Goal: Task Accomplishment & Management: Manage account settings

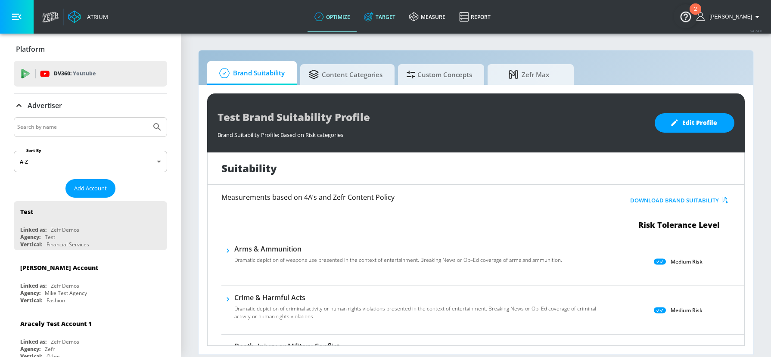
click at [387, 12] on link "Target" at bounding box center [379, 16] width 45 height 31
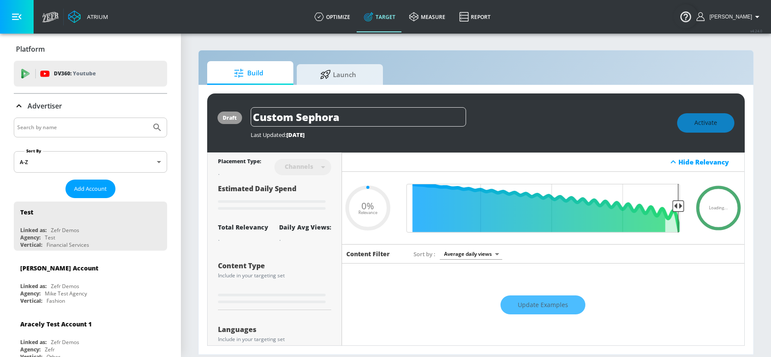
type input "0.05"
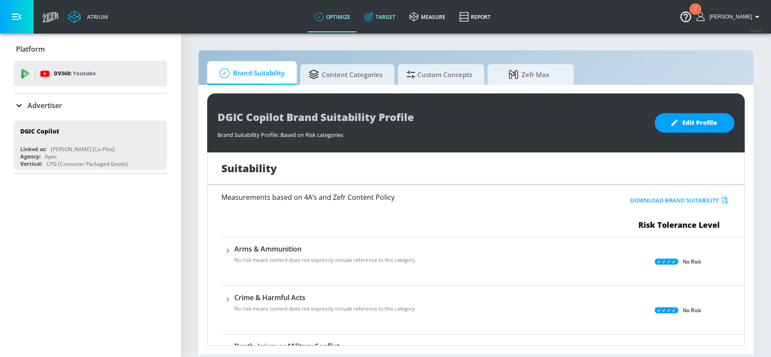
click at [387, 21] on link "Target" at bounding box center [379, 16] width 45 height 31
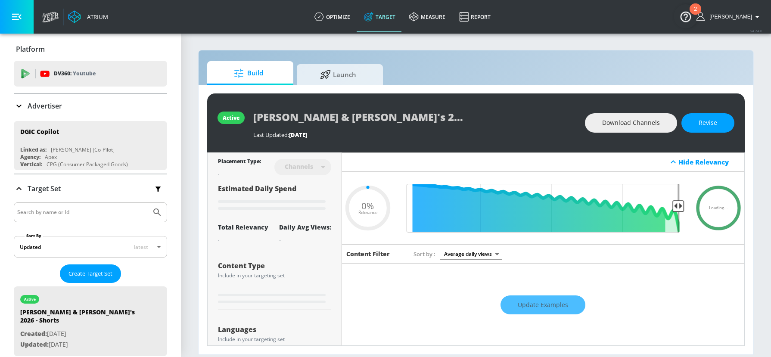
type input "0.05"
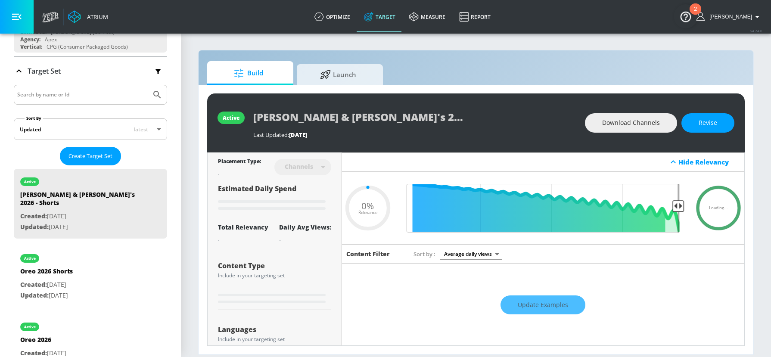
scroll to position [119, 0]
click at [95, 93] on input "Search by name or Id" at bounding box center [82, 93] width 130 height 11
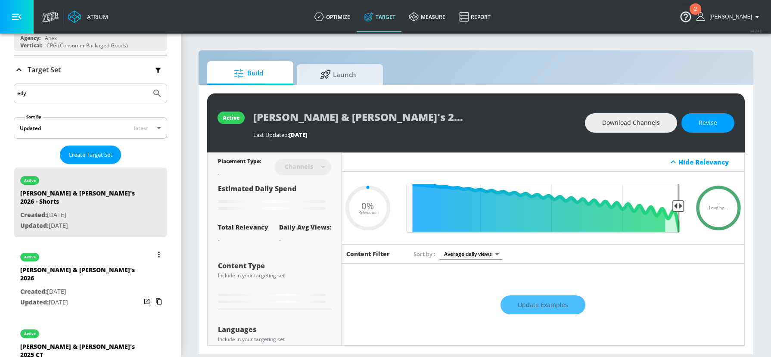
type input "edy"
click at [75, 266] on div "[PERSON_NAME] & [PERSON_NAME]'s 2026" at bounding box center [80, 276] width 121 height 21
type input "[PERSON_NAME] & [PERSON_NAME]'s 2026"
type input "videos"
type input "0.05"
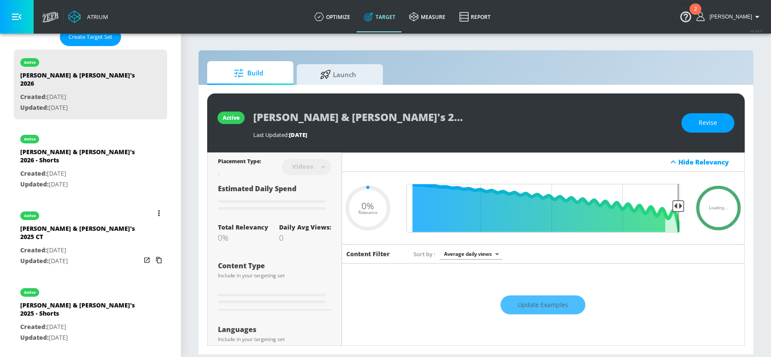
scroll to position [272, 0]
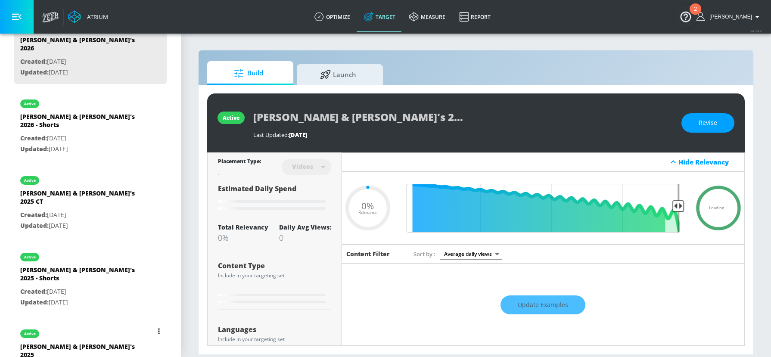
click at [73, 321] on div "active" at bounding box center [80, 332] width 121 height 22
type input "[PERSON_NAME] & [PERSON_NAME]'s 2025"
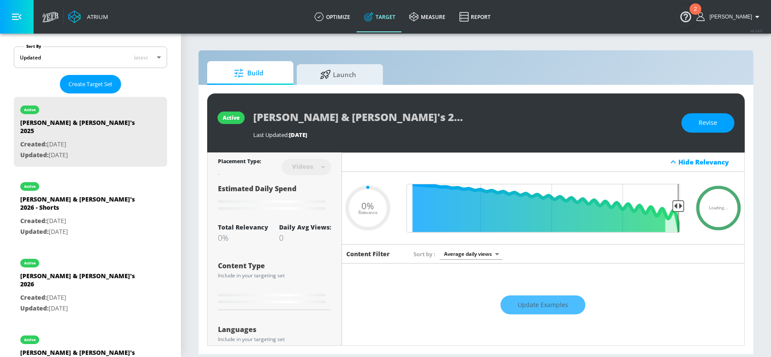
scroll to position [188, 0]
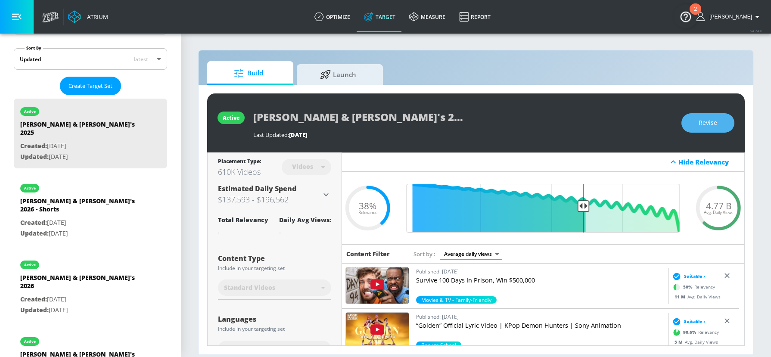
click at [702, 120] on span "Revise" at bounding box center [707, 123] width 19 height 11
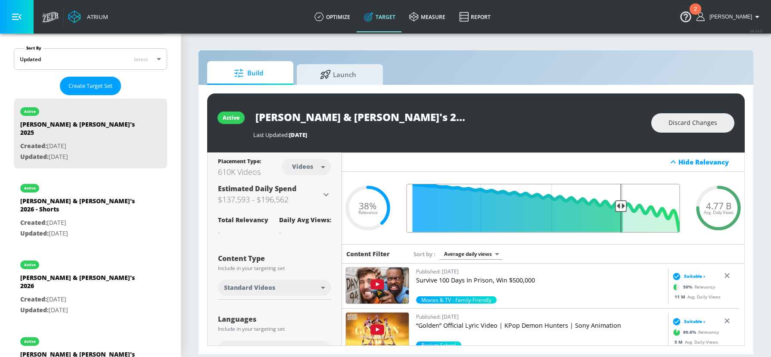
type input "0.25"
drag, startPoint x: 576, startPoint y: 204, endPoint x: 614, endPoint y: 207, distance: 37.9
click at [614, 207] on input "Final Threshold" at bounding box center [543, 208] width 282 height 49
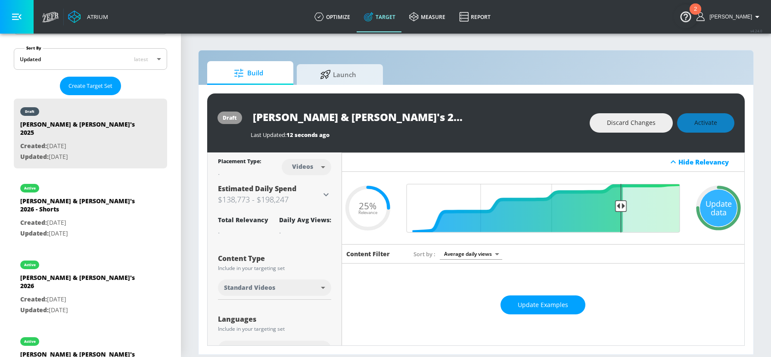
click at [708, 142] on div "draft [PERSON_NAME] & [PERSON_NAME]'s 2025 Last Updated: 12 seconds ago Discard…" at bounding box center [475, 122] width 537 height 59
click at [709, 208] on div "Update data" at bounding box center [718, 207] width 37 height 37
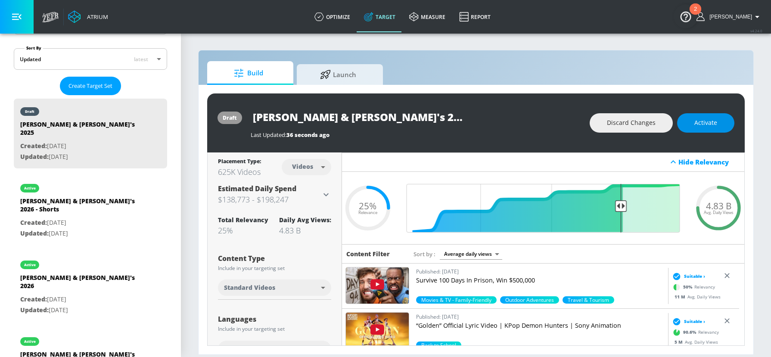
click at [703, 122] on span "Activate" at bounding box center [705, 123] width 23 height 11
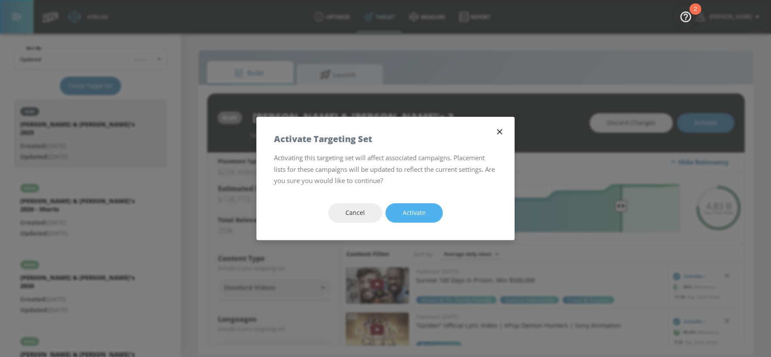
click at [416, 213] on span "Activate" at bounding box center [413, 212] width 23 height 11
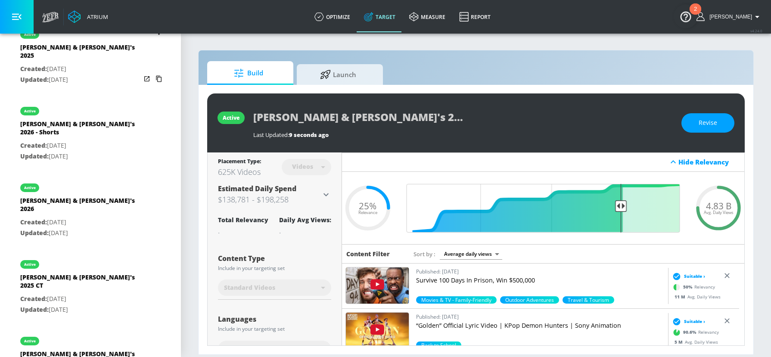
scroll to position [272, 0]
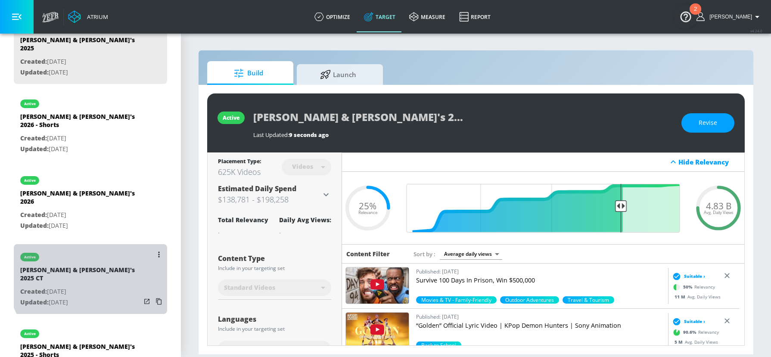
click at [94, 266] on div "[PERSON_NAME] & [PERSON_NAME]'s 2025 CT" at bounding box center [80, 276] width 121 height 21
type input "[PERSON_NAME] & [PERSON_NAME]'s 2025 CT"
type input "channels"
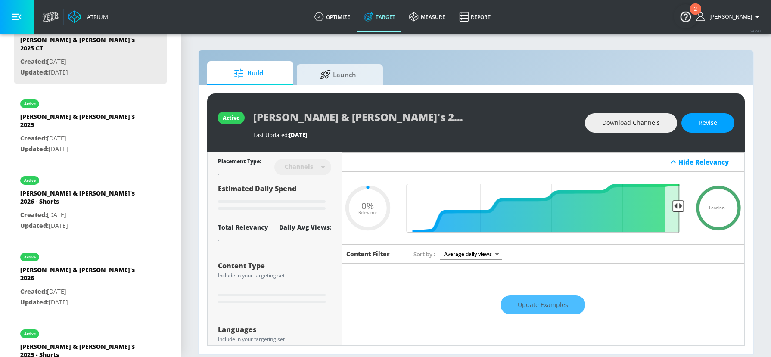
type input "0.25"
